Goal: Information Seeking & Learning: Learn about a topic

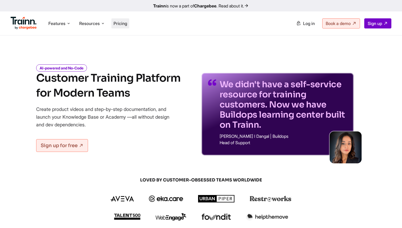
click at [123, 24] on span "Pricing" at bounding box center [121, 23] width 14 height 5
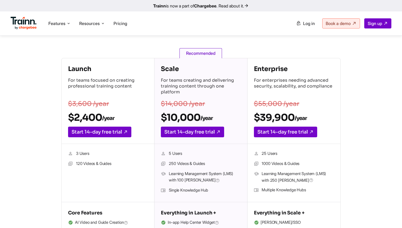
scroll to position [68, 0]
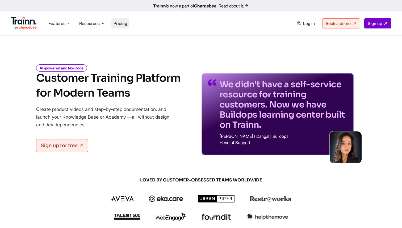
click at [117, 21] on span "Pricing" at bounding box center [121, 23] width 14 height 5
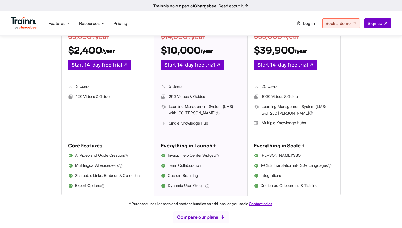
scroll to position [136, 0]
